Goal: Transaction & Acquisition: Purchase product/service

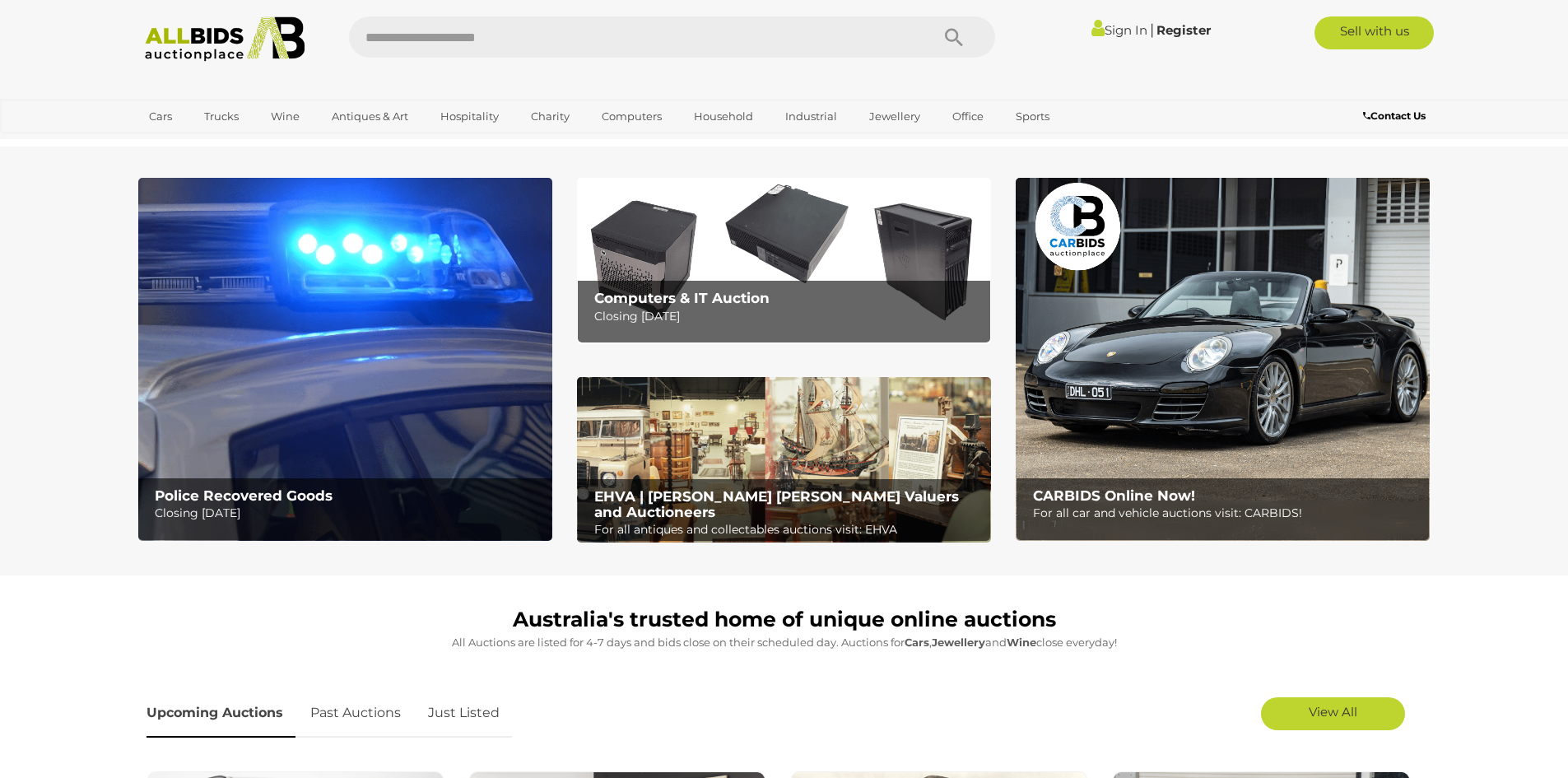
click at [316, 356] on img at bounding box center [344, 359] width 414 height 363
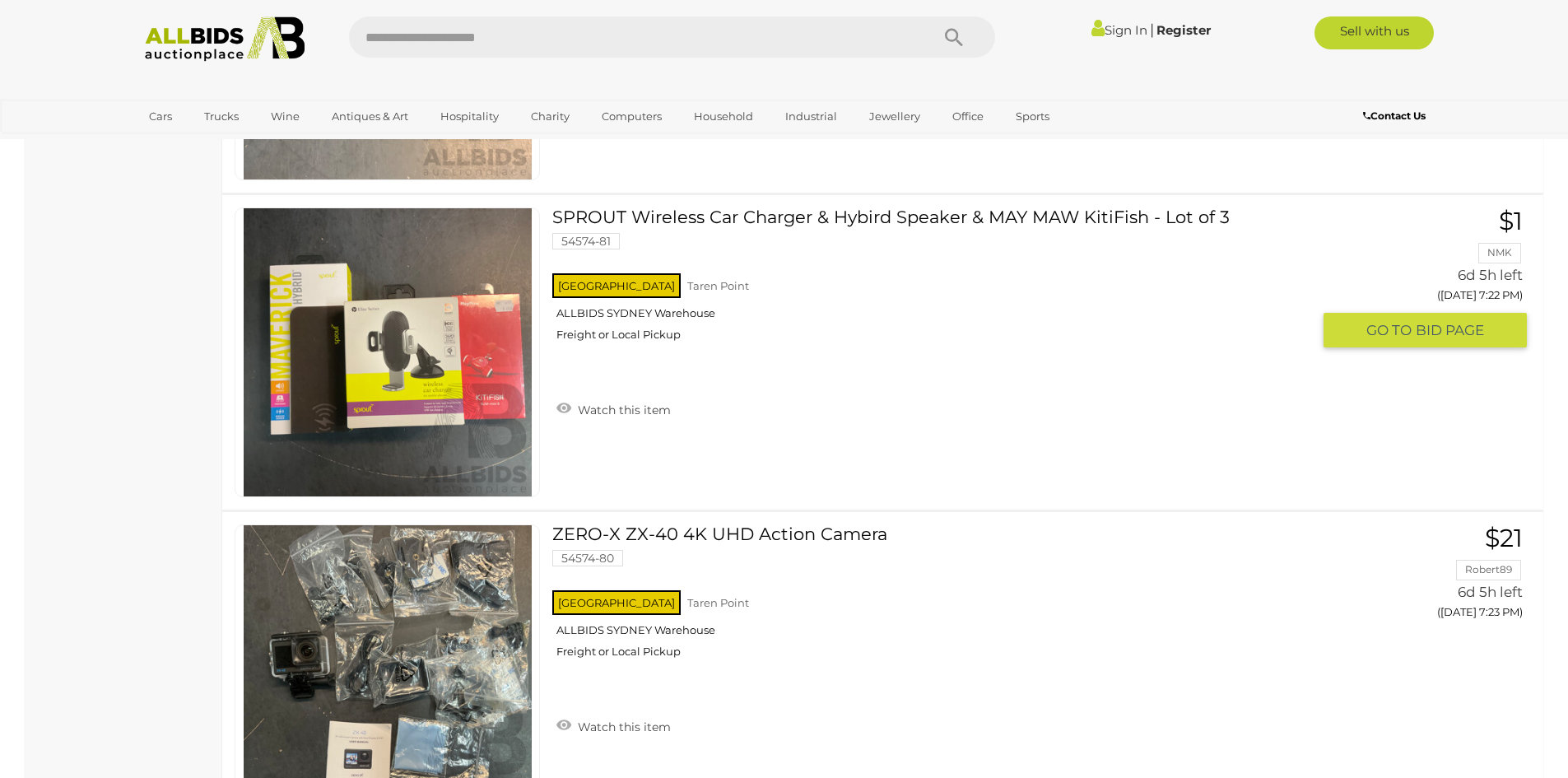
scroll to position [7081, 0]
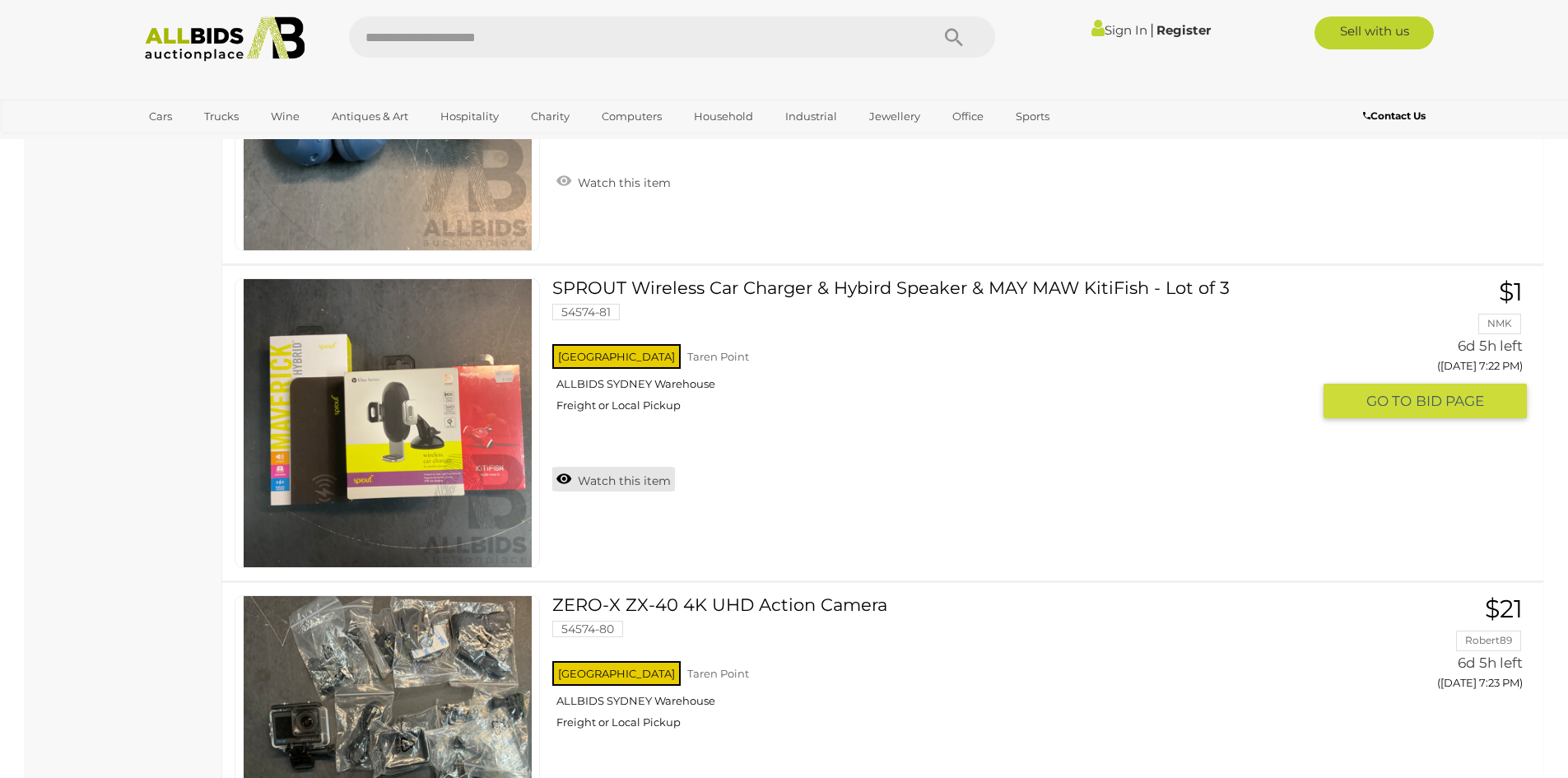
click at [661, 490] on link "Watch this item" at bounding box center [614, 479] width 123 height 24
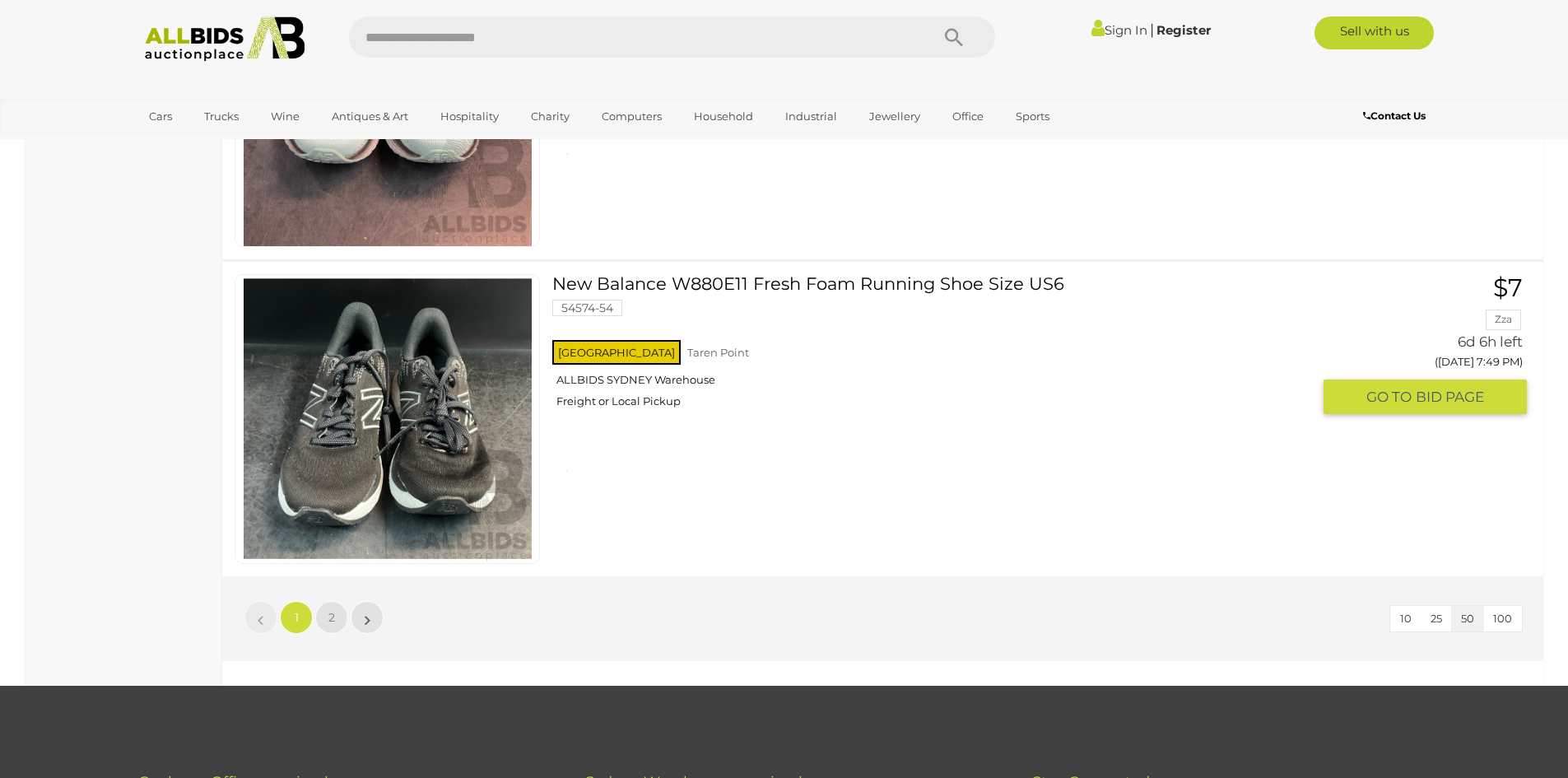
scroll to position [15810, 0]
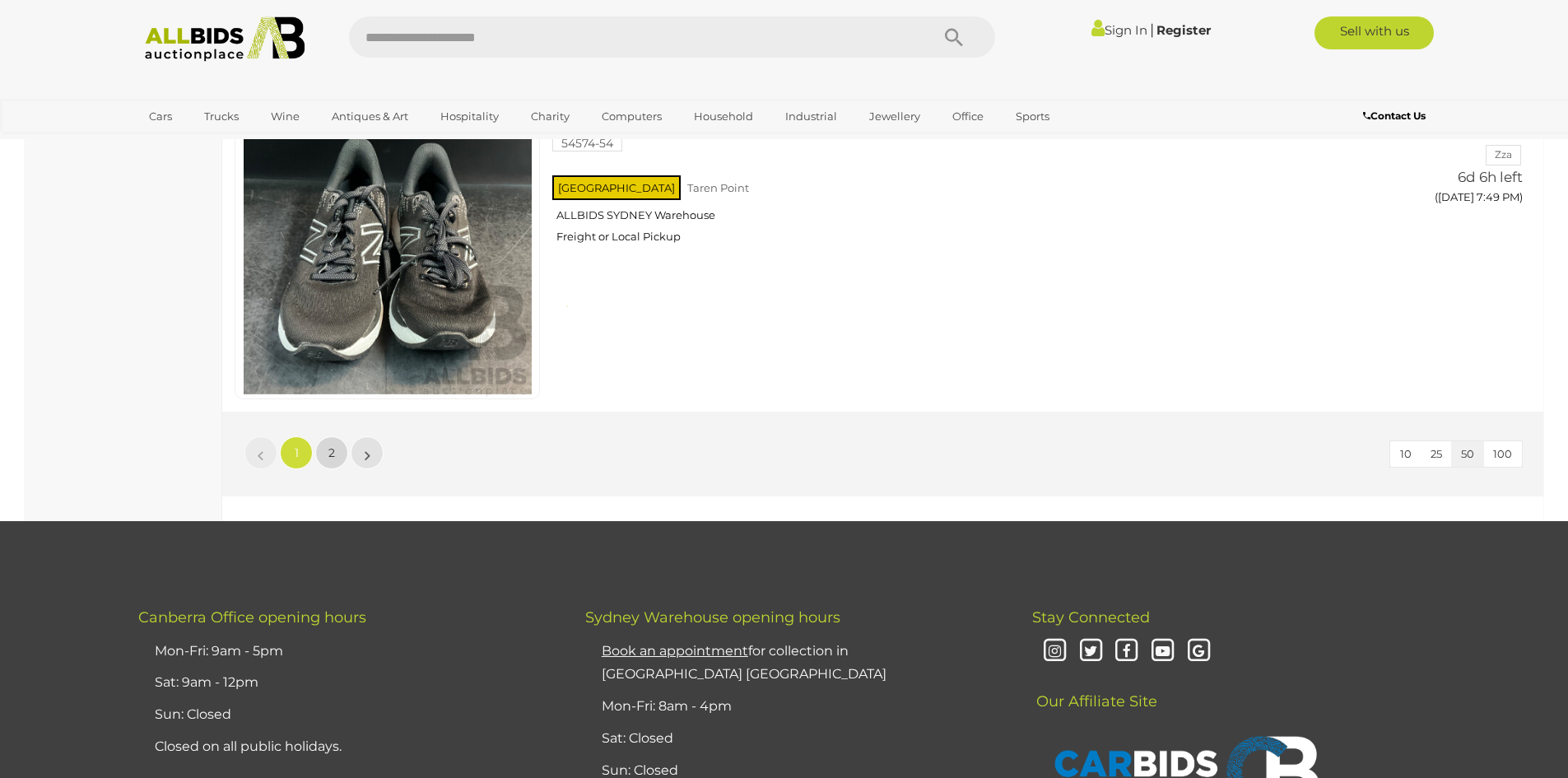
click at [330, 447] on span "2" at bounding box center [331, 453] width 6 height 14
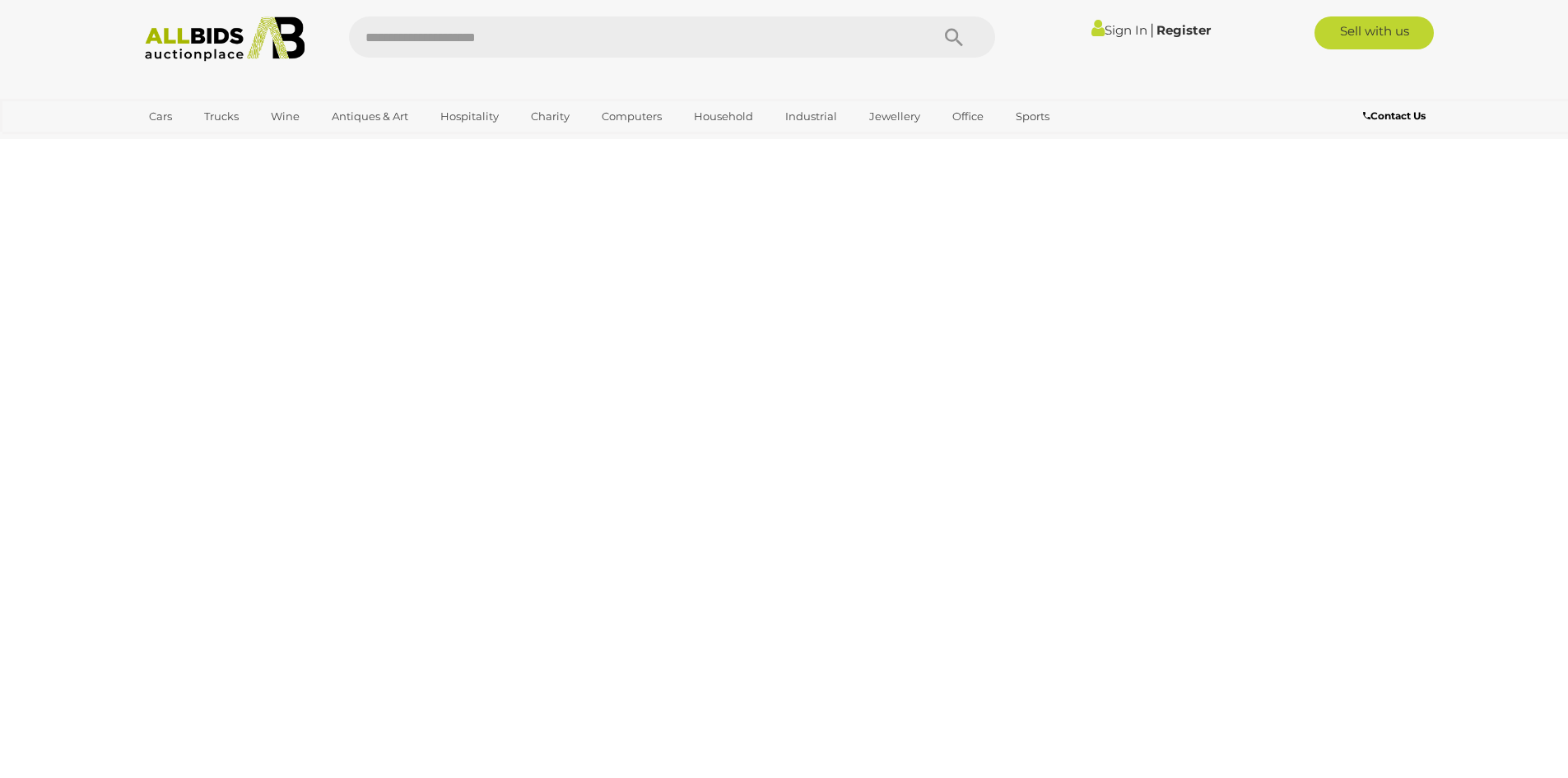
scroll to position [206, 0]
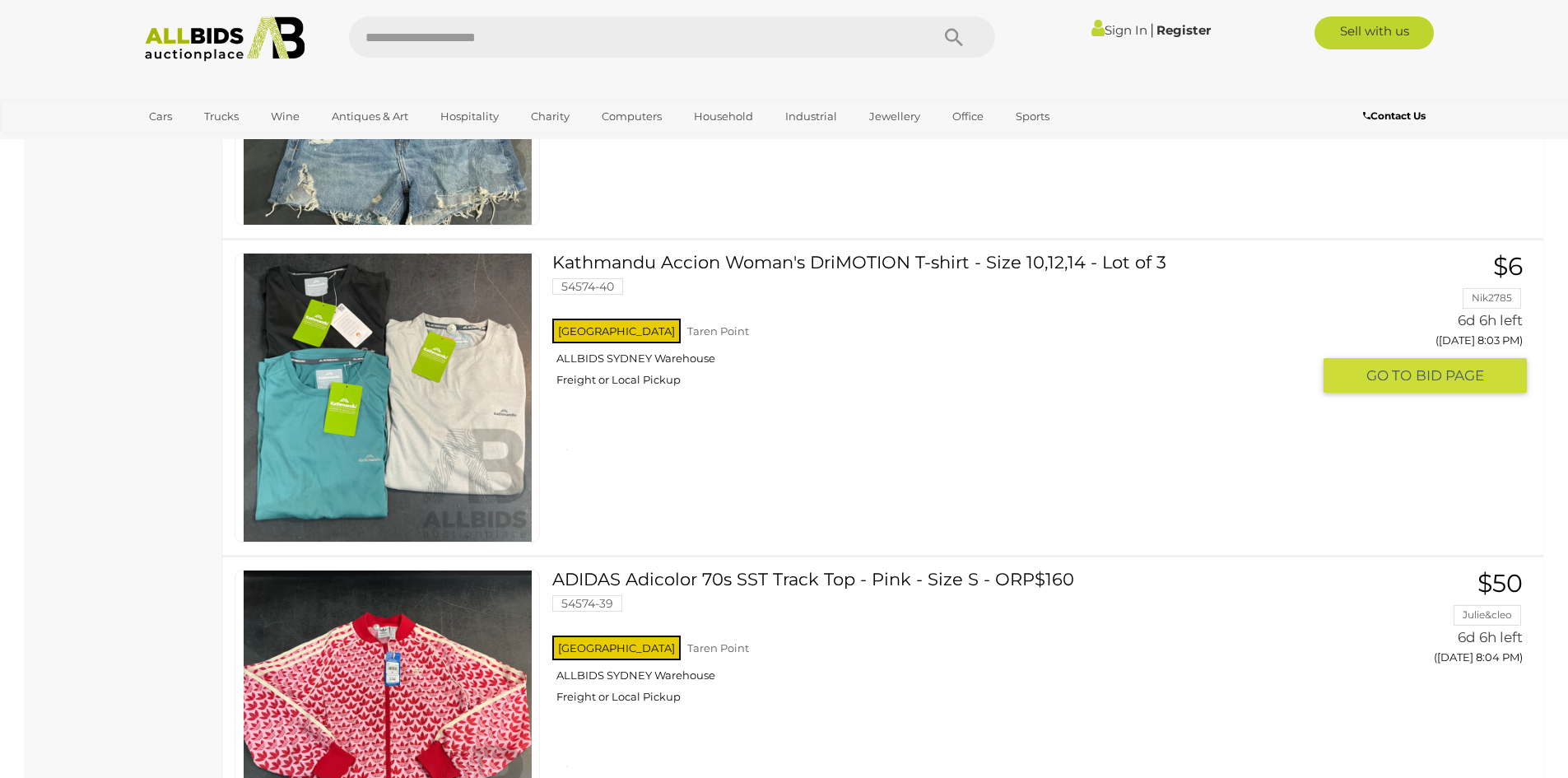
scroll to position [4570, 0]
click at [734, 269] on link "Kathmandu Accion Woman's DriMOTION T-shirt - Size 10,12,14 - Lot of 3 54574-40 …" at bounding box center [938, 326] width 746 height 147
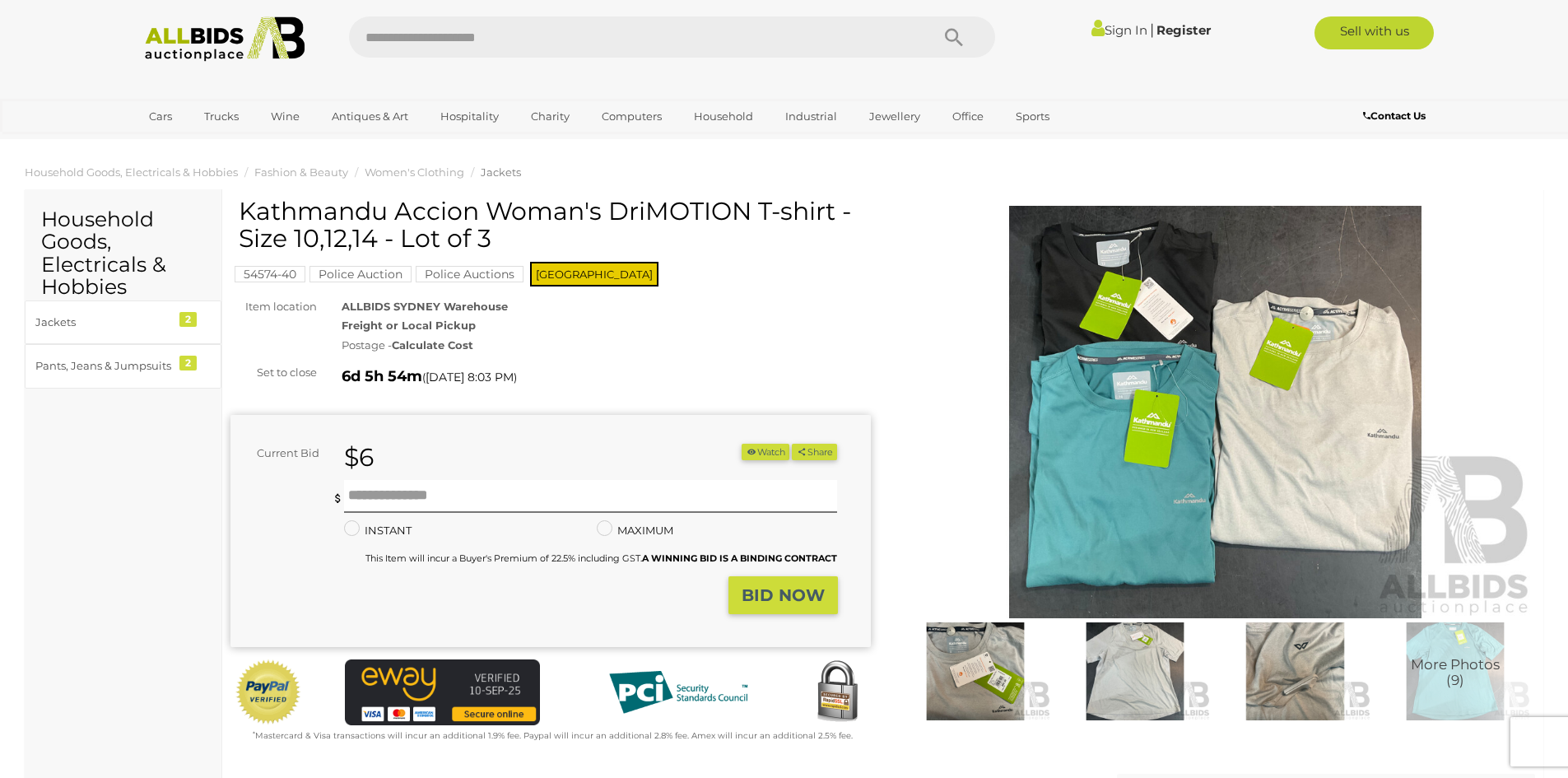
click at [765, 453] on button "Watch" at bounding box center [765, 452] width 48 height 17
